Goal: Find specific fact: Find specific fact

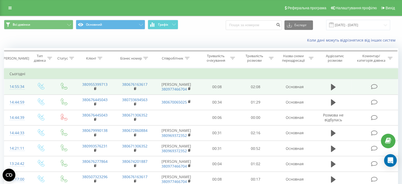
click at [376, 86] on icon at bounding box center [374, 87] width 7 height 6
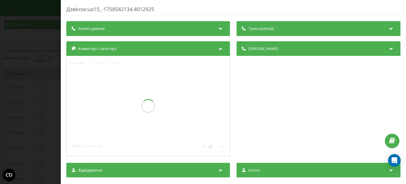
scroll to position [118, 0]
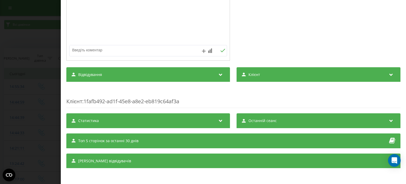
click at [91, 74] on span "Відвідування" at bounding box center [90, 74] width 24 height 5
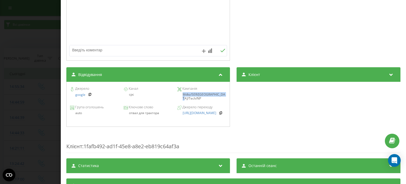
drag, startPoint x: 182, startPoint y: 95, endPoint x: 223, endPoint y: 95, distance: 41.5
click at [223, 95] on div "Mdkz/SER/[GEOGRAPHIC_DATA]/Tech/NP" at bounding box center [201, 97] width 49 height 8
copy div "Mdkz/SER/[GEOGRAPHIC_DATA]/Tech/NP"
